Goal: Complete application form: Complete application form

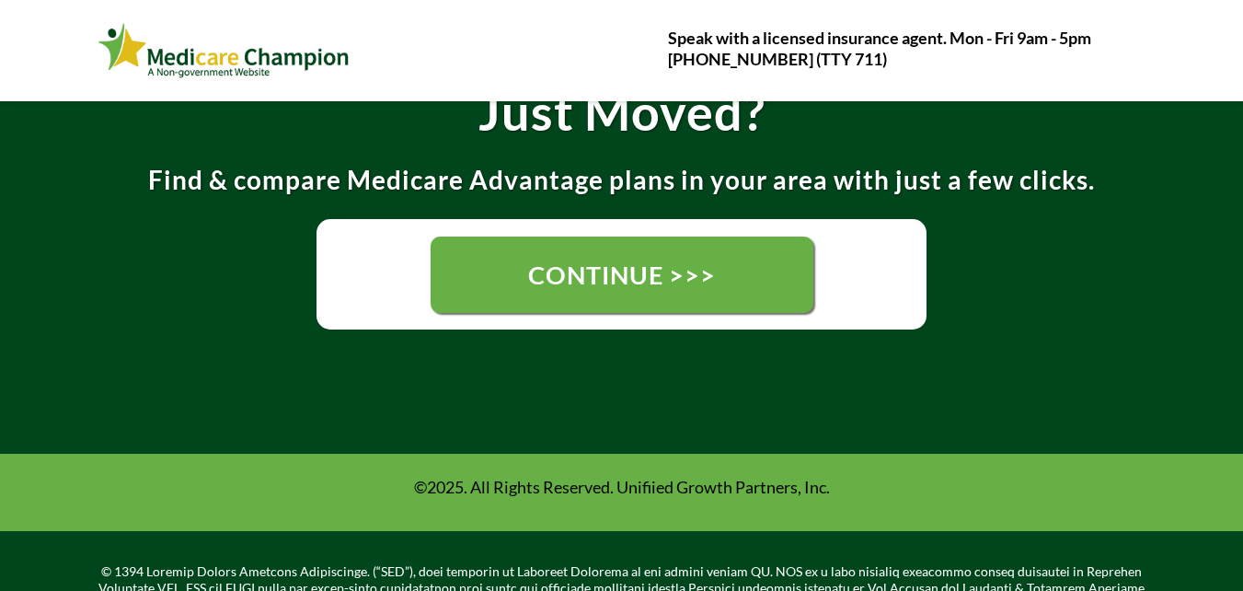
scroll to position [460, 0]
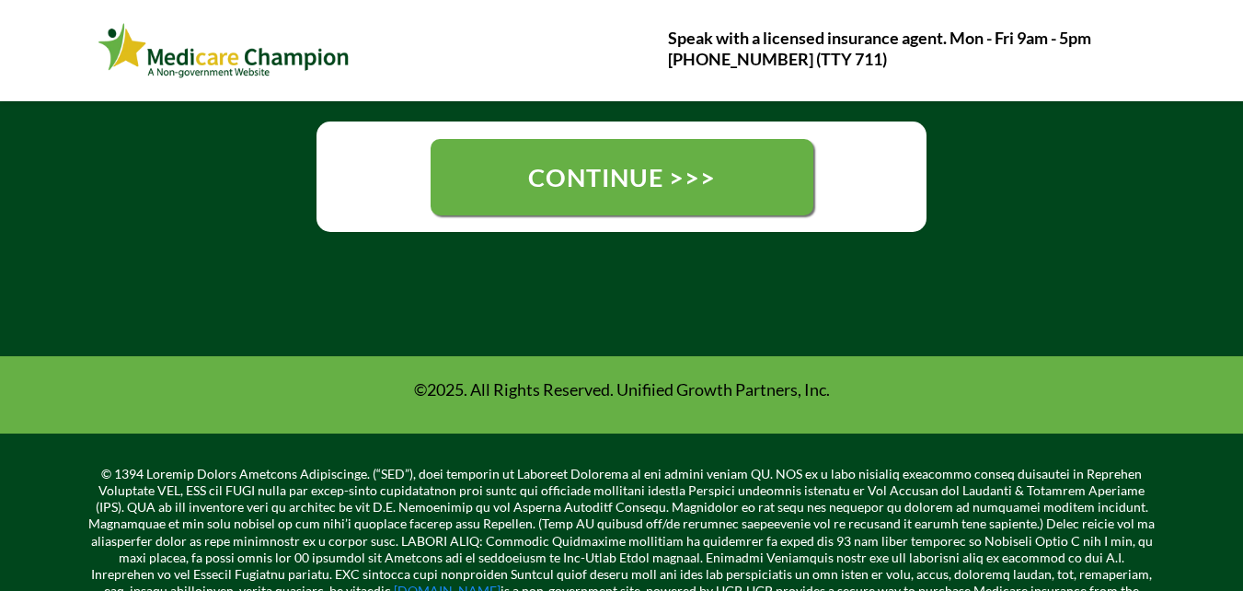
click at [558, 176] on span "CONTINUE >>>" at bounding box center [622, 177] width 188 height 30
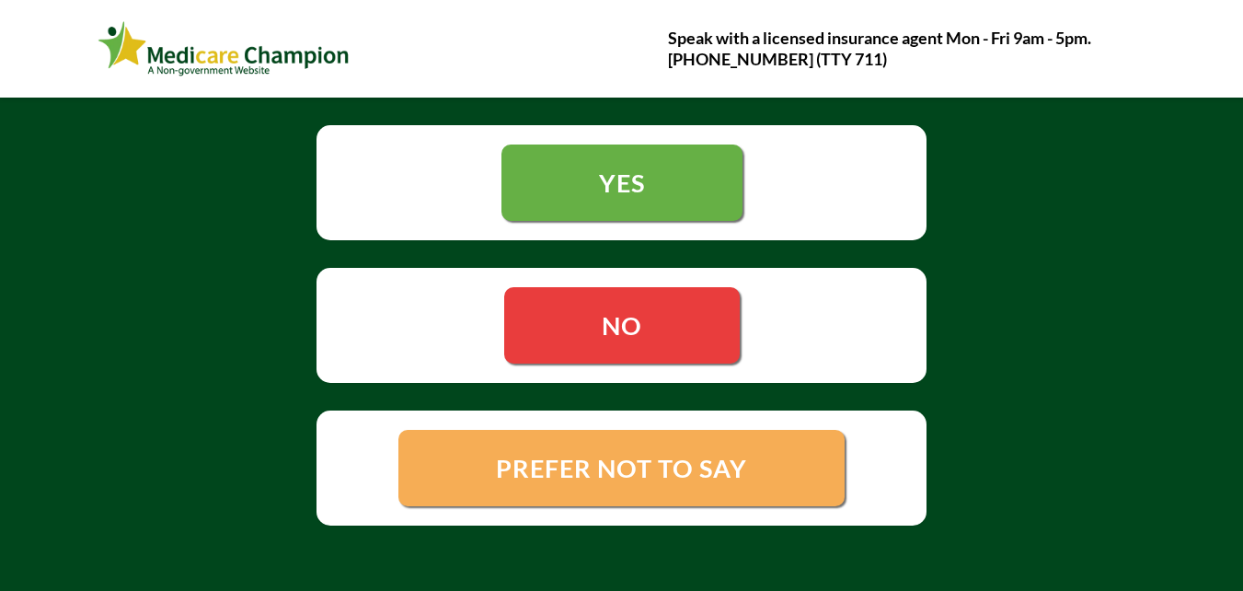
scroll to position [368, 0]
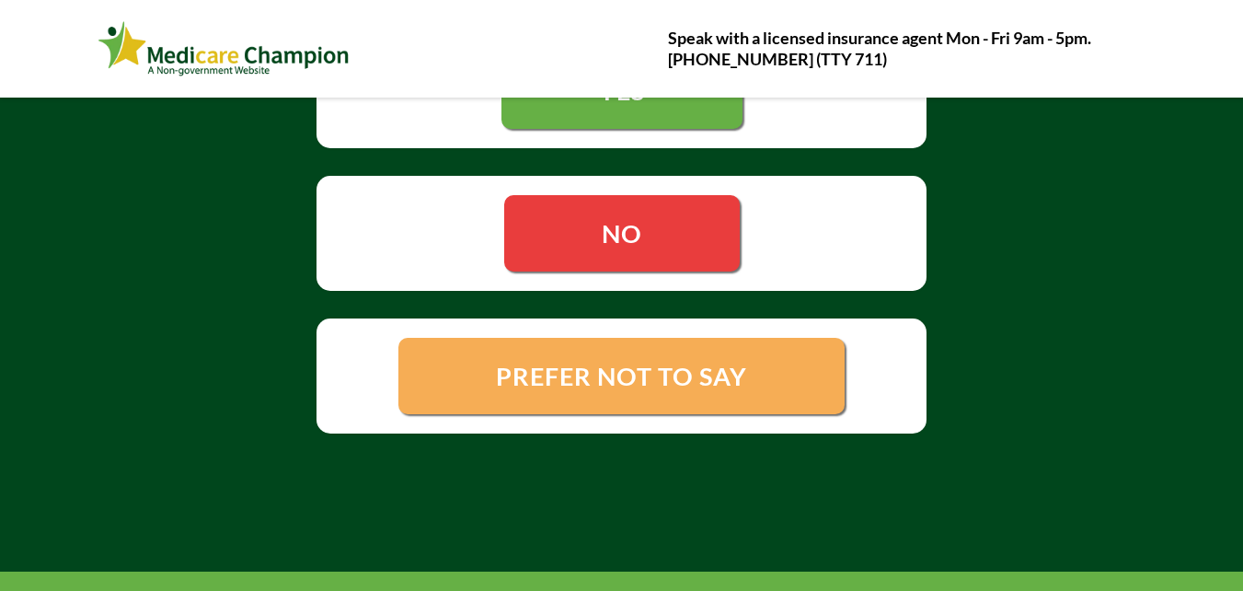
click at [693, 264] on link "NO" at bounding box center [622, 233] width 236 height 76
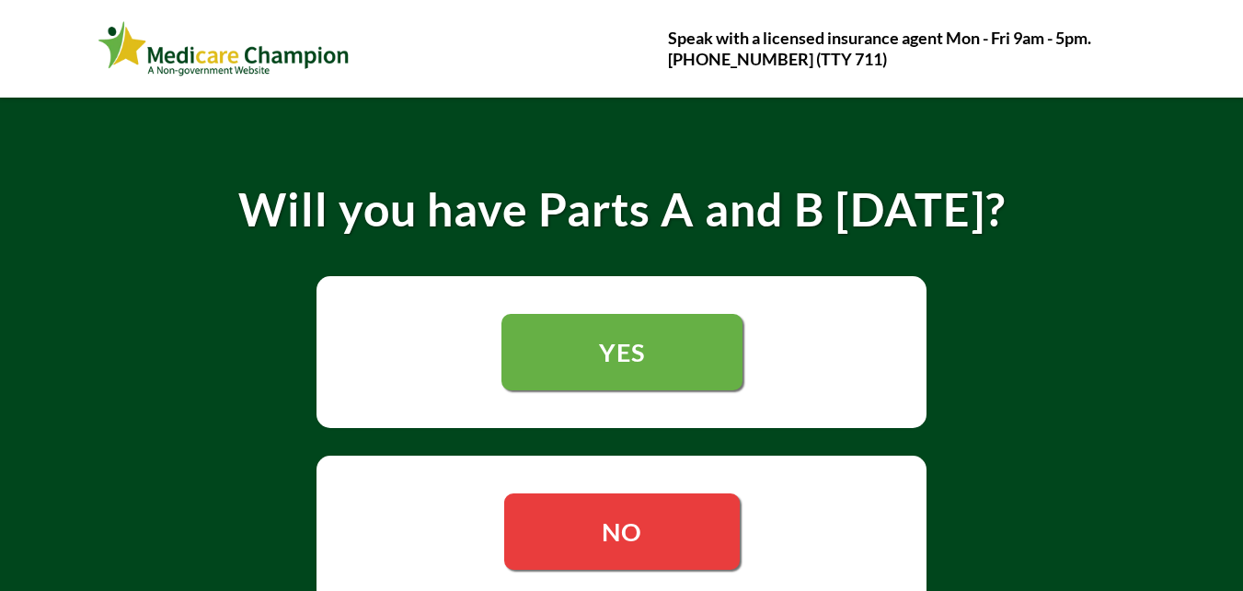
scroll to position [92, 0]
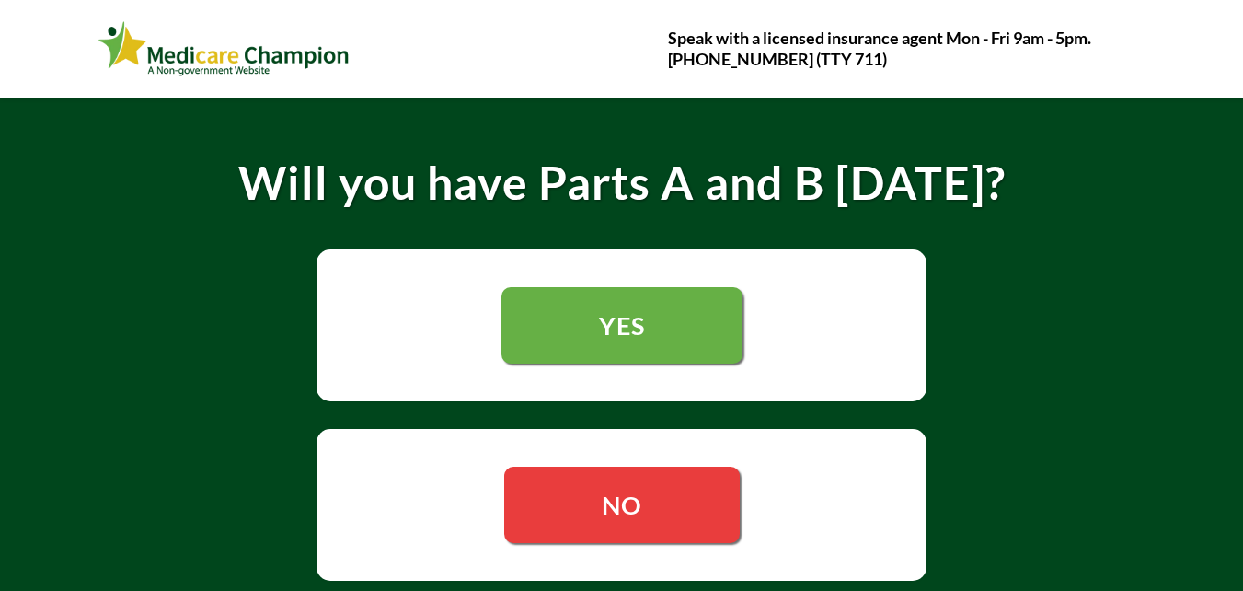
click at [587, 347] on link "YES" at bounding box center [621, 325] width 241 height 76
